Goal: Task Accomplishment & Management: Complete application form

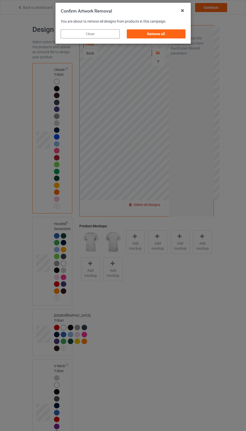
click at [137, 30] on div "Remove all" at bounding box center [156, 33] width 59 height 9
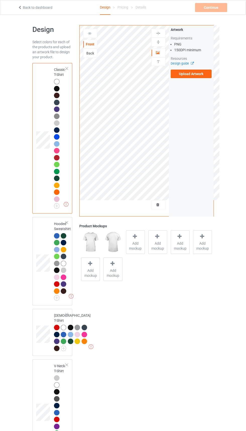
click at [191, 74] on label "Upload Artwork" at bounding box center [191, 74] width 41 height 9
click at [0, 0] on input "Upload Artwork" at bounding box center [0, 0] width 0 height 0
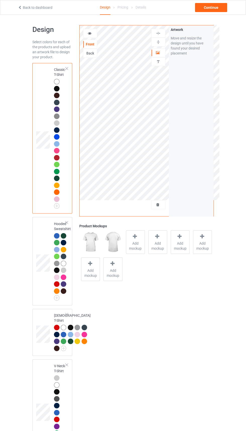
click at [158, 205] on icon at bounding box center [158, 204] width 4 height 4
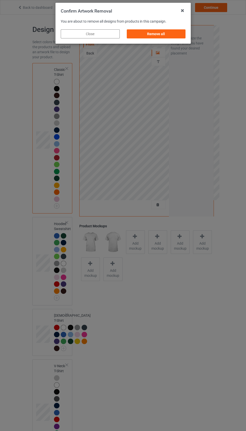
click at [175, 35] on div "Remove all" at bounding box center [156, 33] width 59 height 9
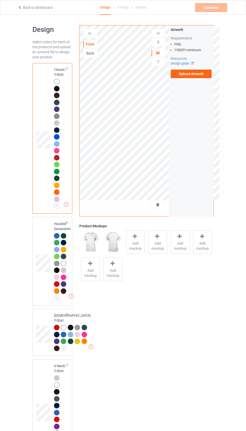
click at [200, 72] on label "Upload Artwork" at bounding box center [191, 74] width 41 height 9
click at [0, 0] on input "Upload Artwork" at bounding box center [0, 0] width 0 height 0
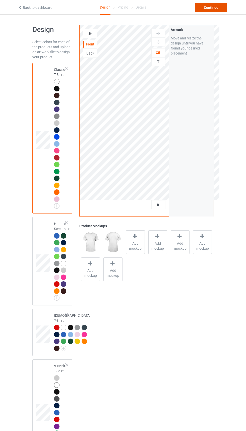
click at [209, 4] on div "Continue" at bounding box center [211, 7] width 32 height 9
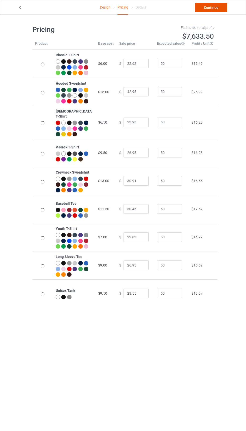
click at [212, 10] on link "Continue" at bounding box center [211, 7] width 32 height 9
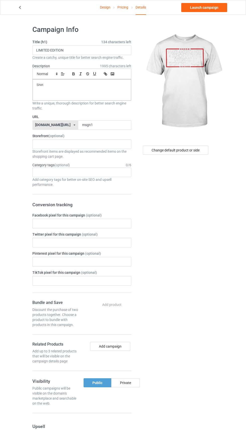
click at [108, 119] on label "URL" at bounding box center [81, 116] width 99 height 5
click at [101, 126] on input "msgn1" at bounding box center [104, 125] width 53 height 10
click at [101, 117] on label "URL" at bounding box center [81, 116] width 99 height 5
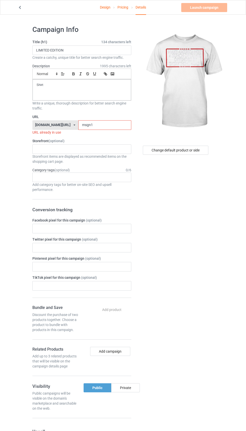
click at [86, 117] on label "URL" at bounding box center [81, 116] width 99 height 5
click at [83, 124] on input "msgn1" at bounding box center [104, 125] width 53 height 10
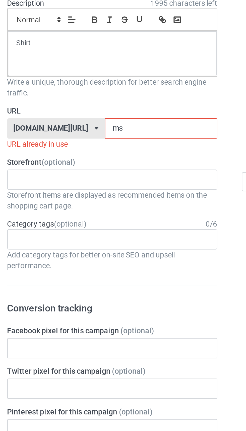
type input "m"
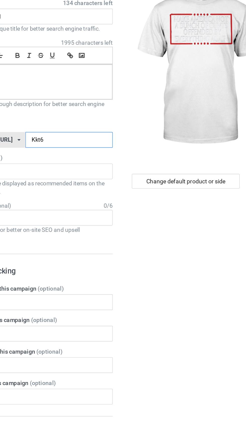
type input "Kkt6"
click at [187, 150] on div "Change default product or side" at bounding box center [176, 150] width 66 height 9
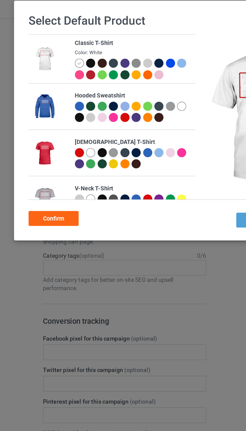
scroll to position [7, 0]
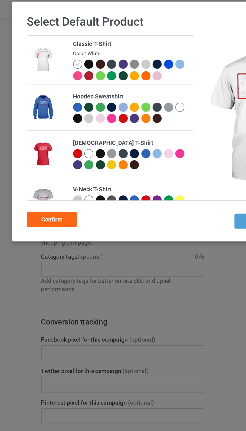
click at [61, 39] on div at bounding box center [62, 42] width 6 height 6
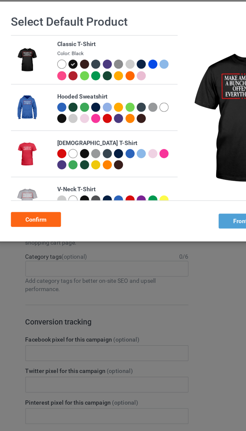
click at [44, 134] on div "Confirm" at bounding box center [39, 135] width 30 height 9
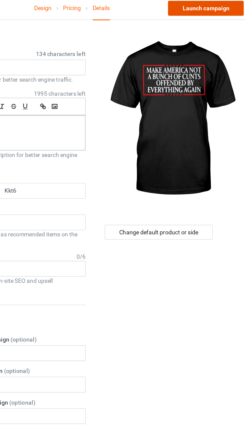
click at [223, 11] on link "Launch campaign" at bounding box center [204, 7] width 46 height 9
